Goal: Information Seeking & Learning: Understand process/instructions

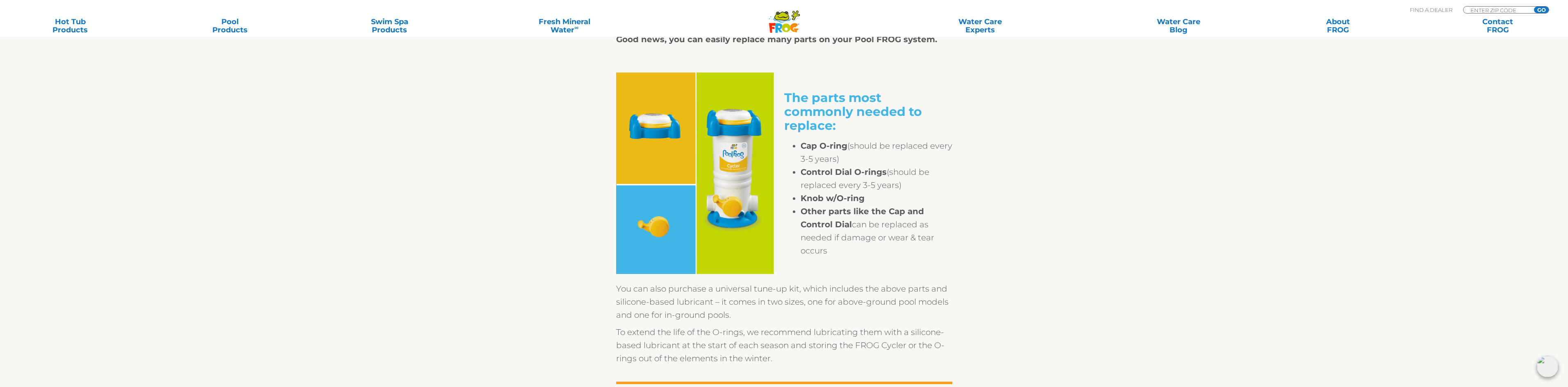
scroll to position [369, 0]
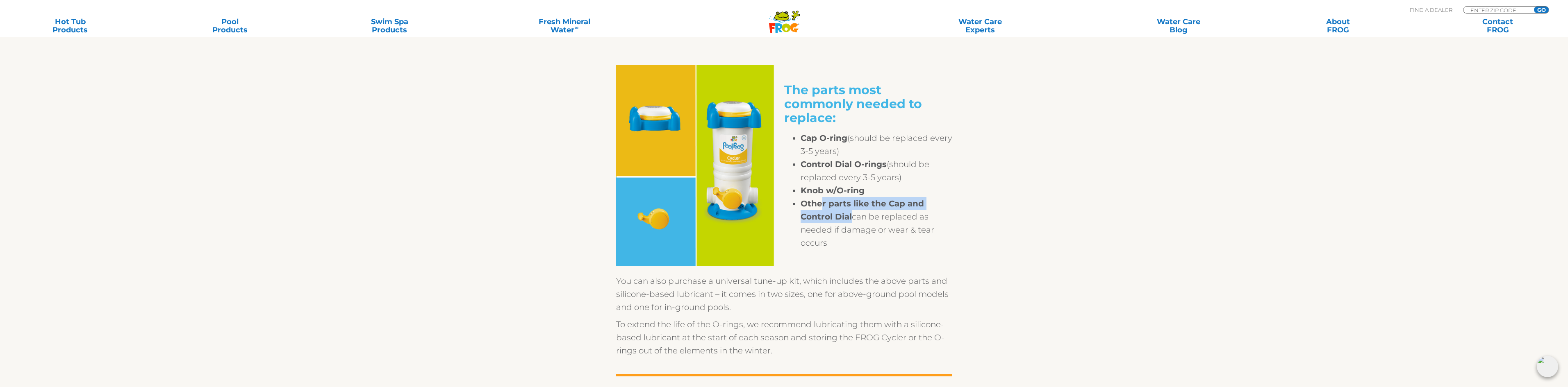
drag, startPoint x: 821, startPoint y: 201, endPoint x: 852, endPoint y: 219, distance: 35.8
click at [852, 219] on li "Other parts like the Cap and Control Dial can be replaced as needed if damage o…" at bounding box center [876, 223] width 152 height 52
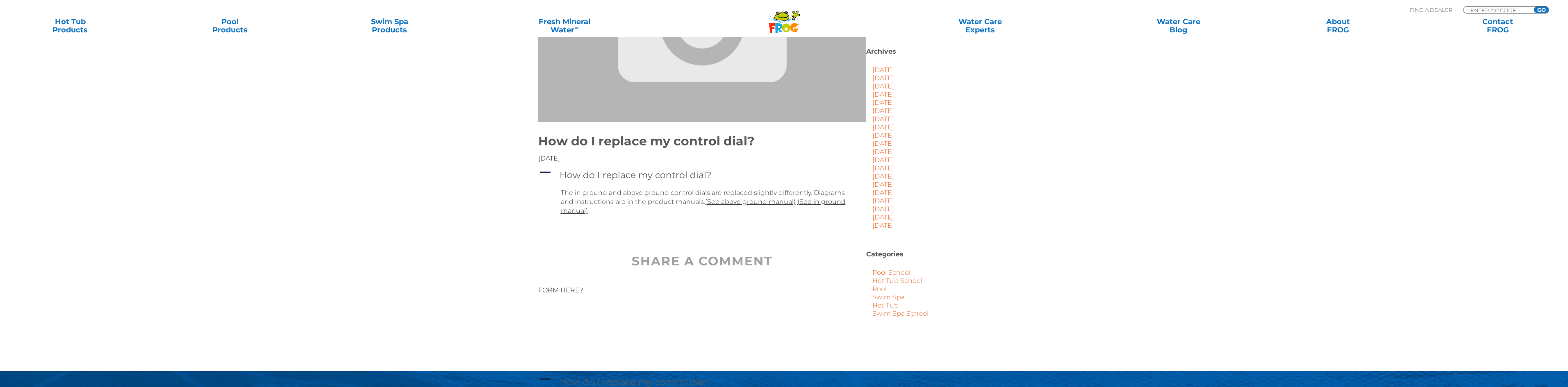
scroll to position [164, 0]
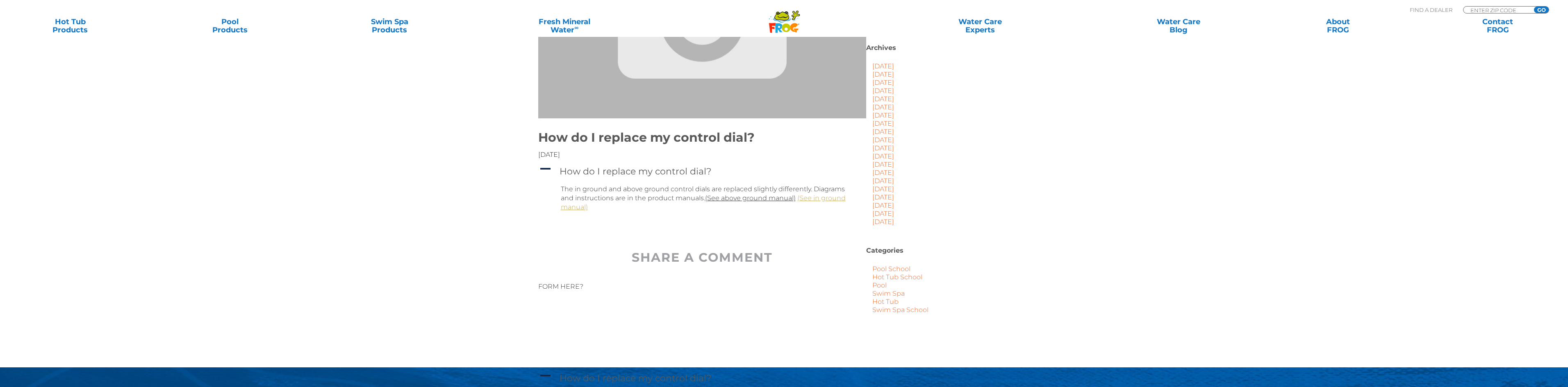
click at [829, 199] on link "(See in ground manual)" at bounding box center [703, 203] width 285 height 17
click at [816, 198] on link "(See in ground manual)" at bounding box center [703, 203] width 285 height 17
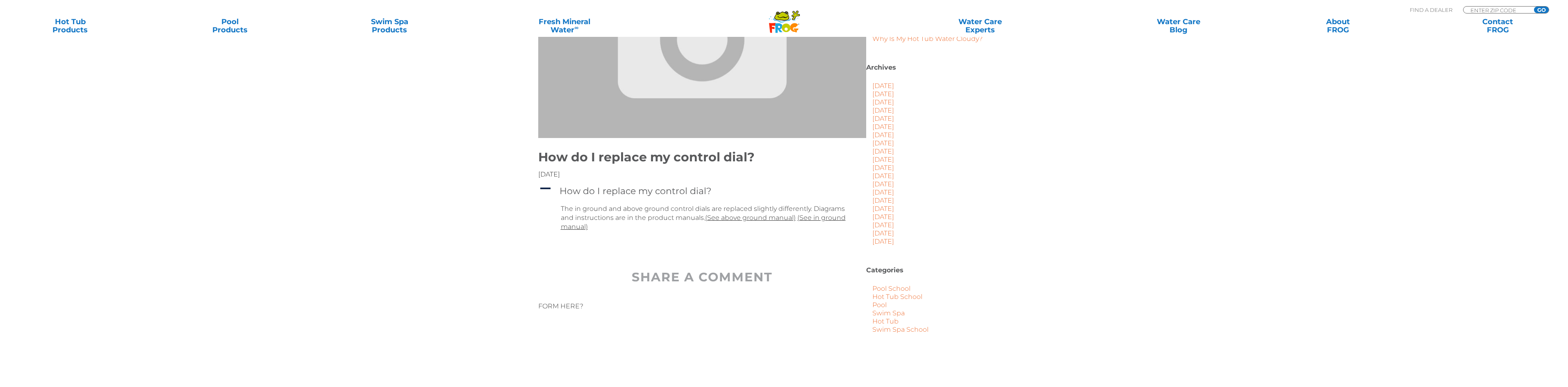
scroll to position [0, 0]
